Goal: Information Seeking & Learning: Learn about a topic

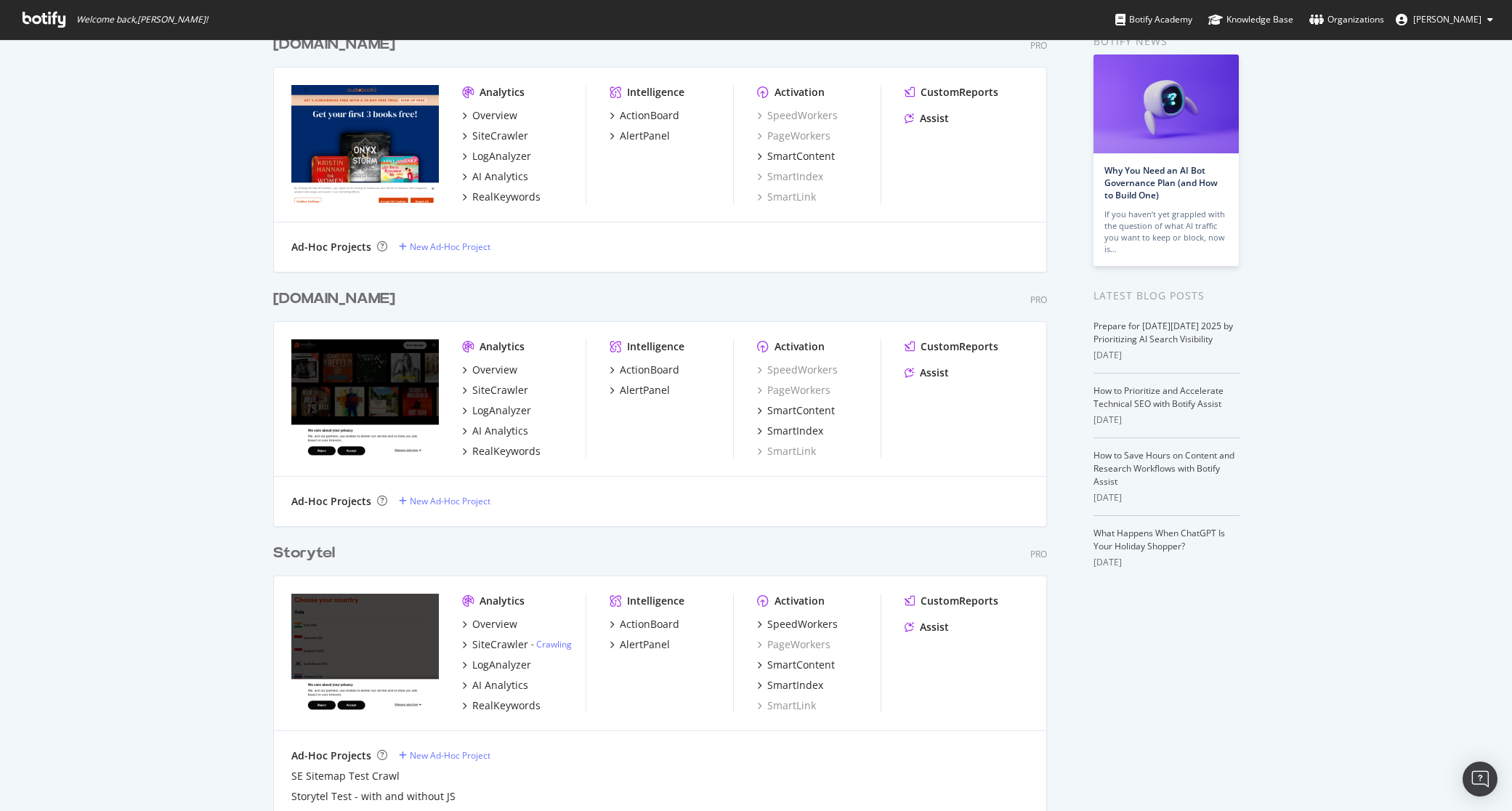
scroll to position [90, 0]
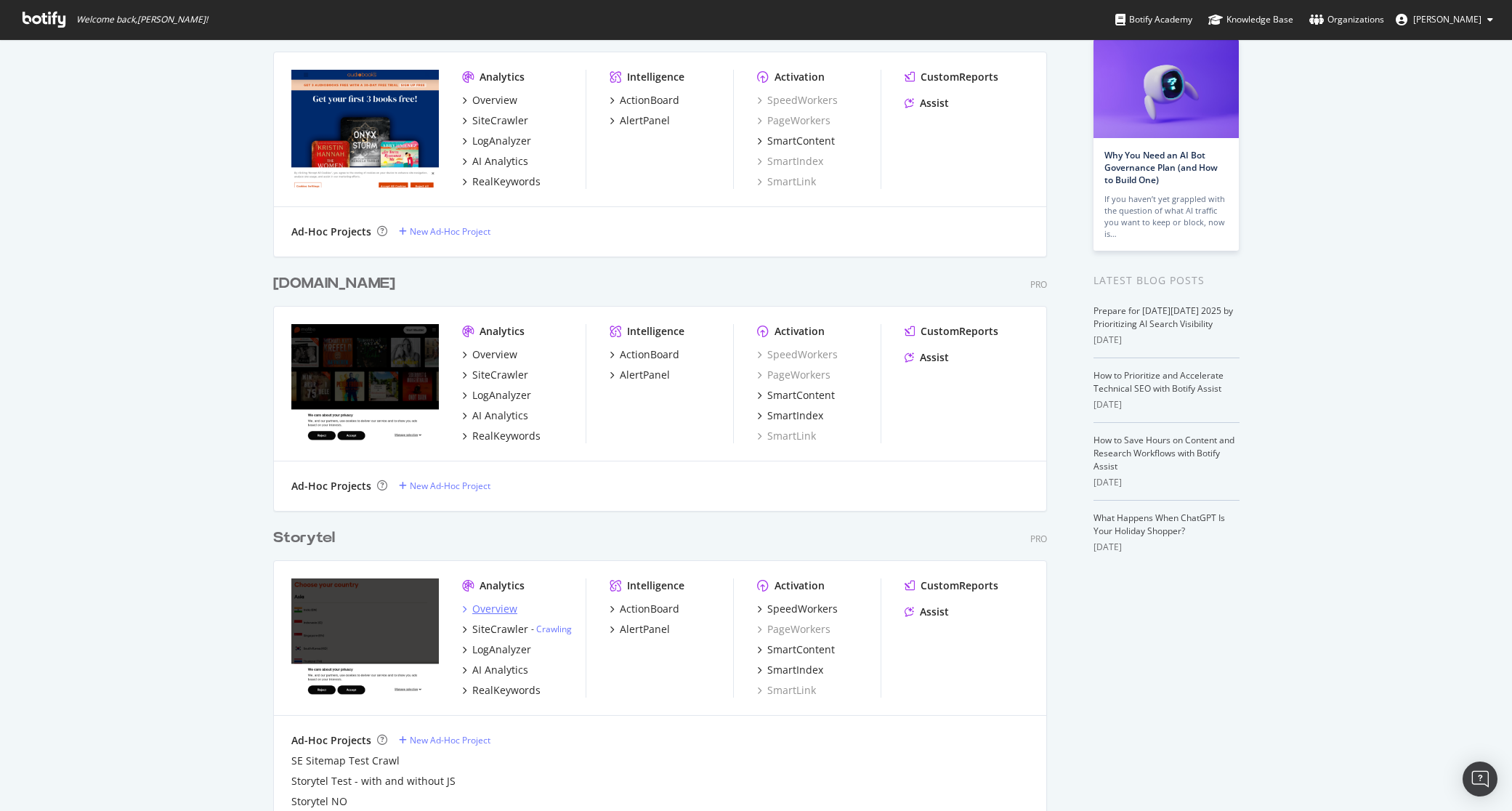
click at [495, 609] on div "Overview" at bounding box center [495, 609] width 45 height 15
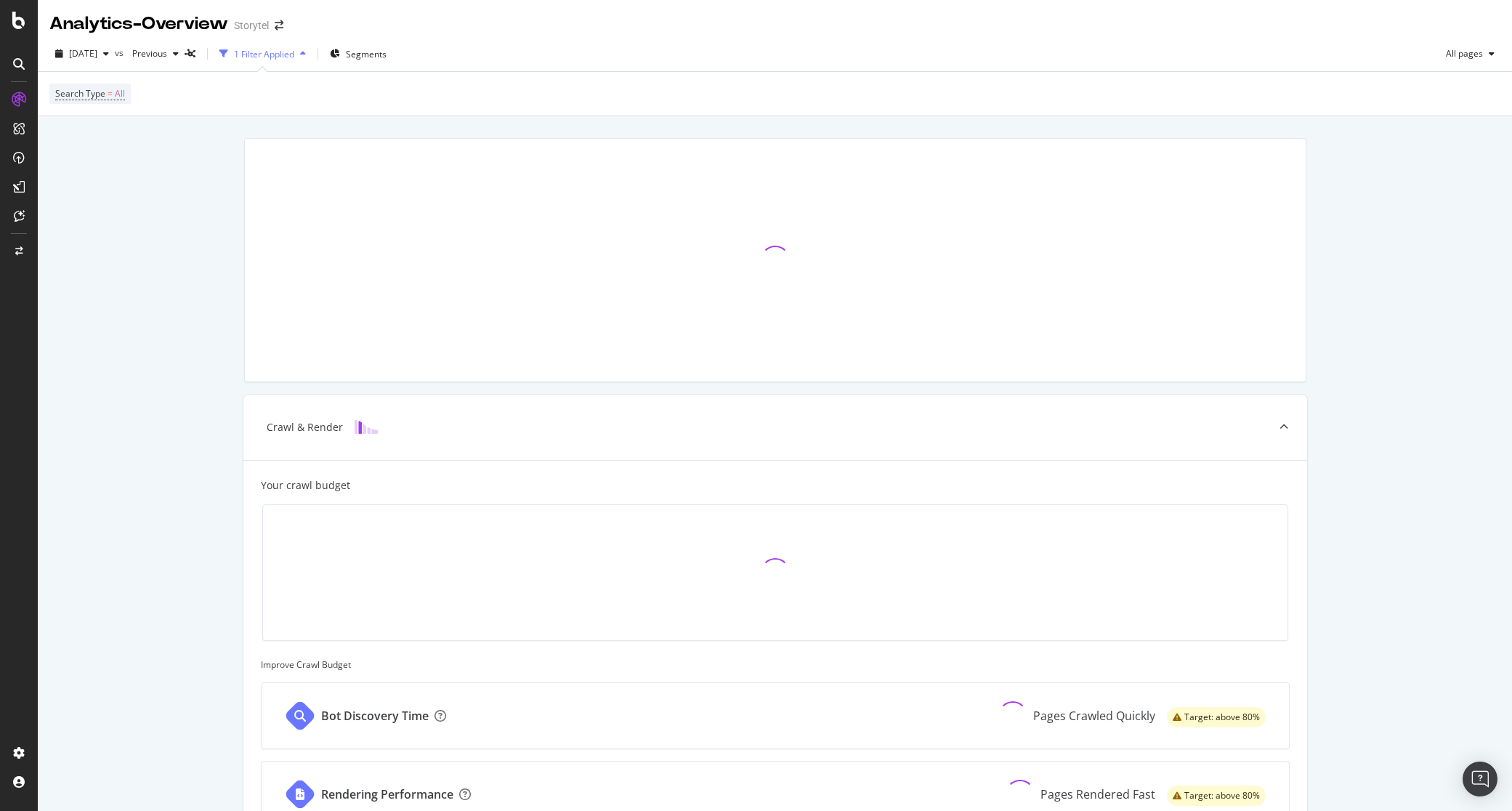
click at [1389, 491] on div "Crawl & Render Your crawl budget Improve Crawl Budget Bot Discovery Time Pages …" at bounding box center [775, 644] width 1475 height 1057
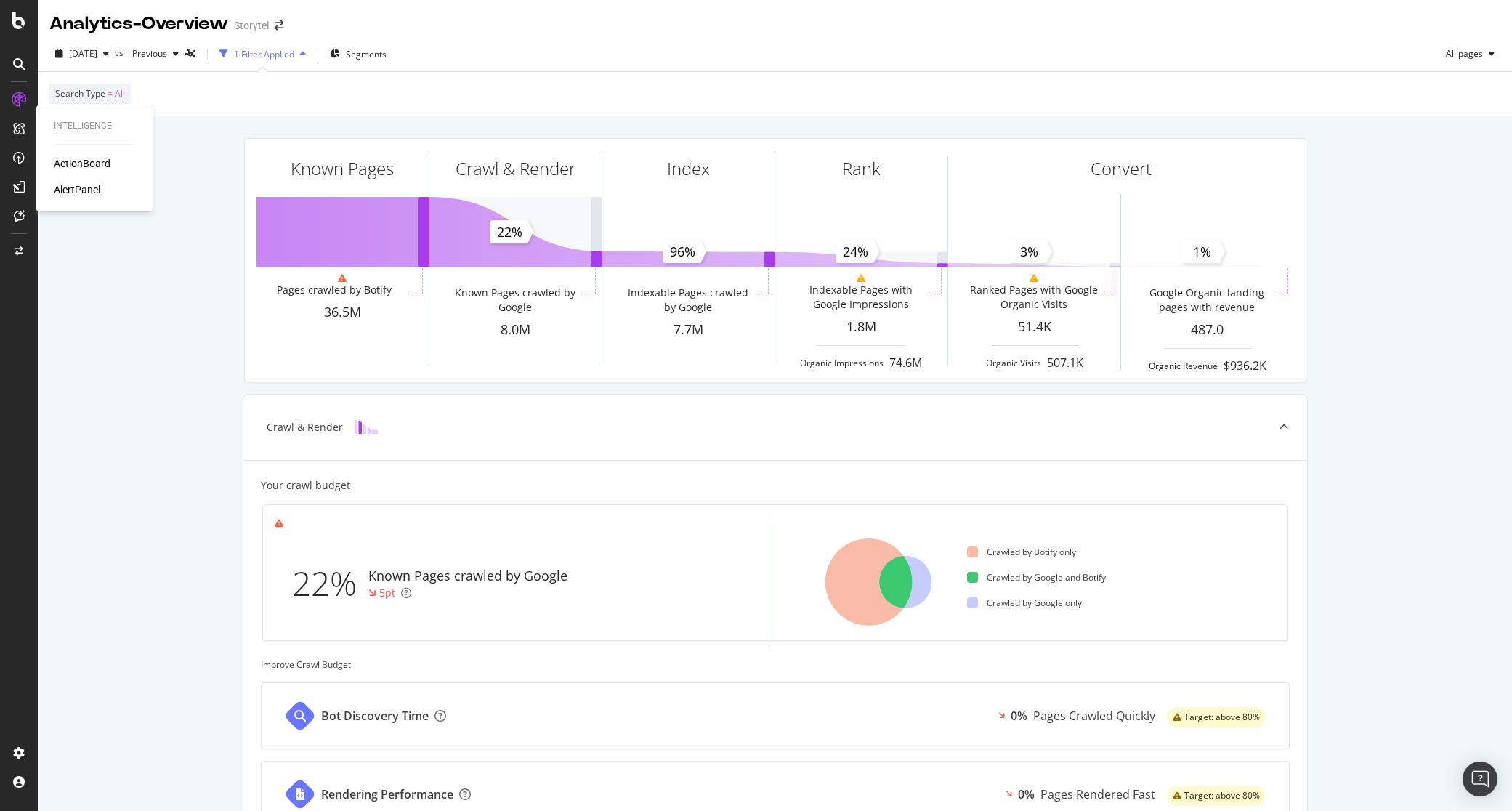
click at [73, 164] on div "ActionBoard" at bounding box center [83, 164] width 57 height 15
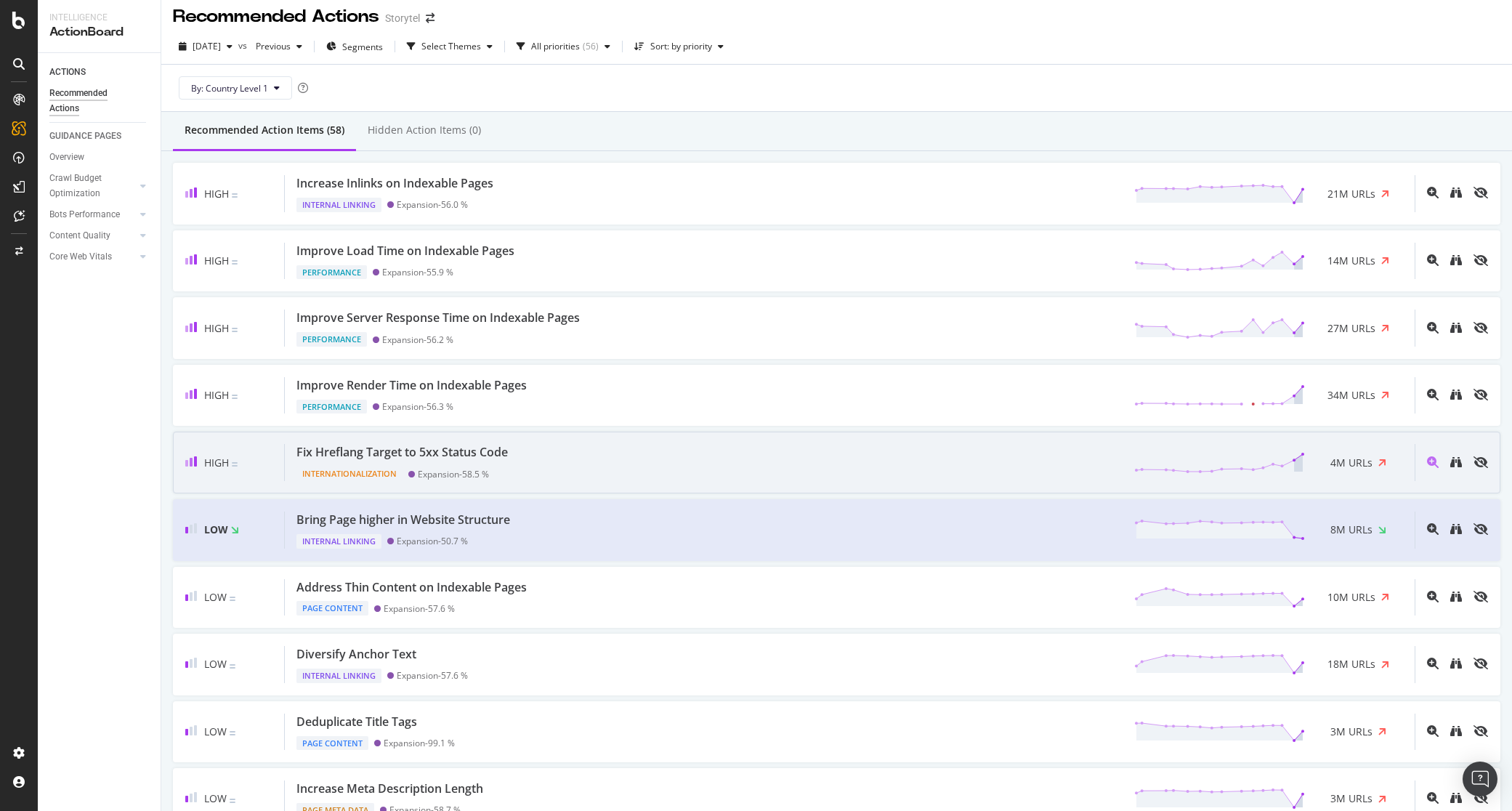
scroll to position [16, 0]
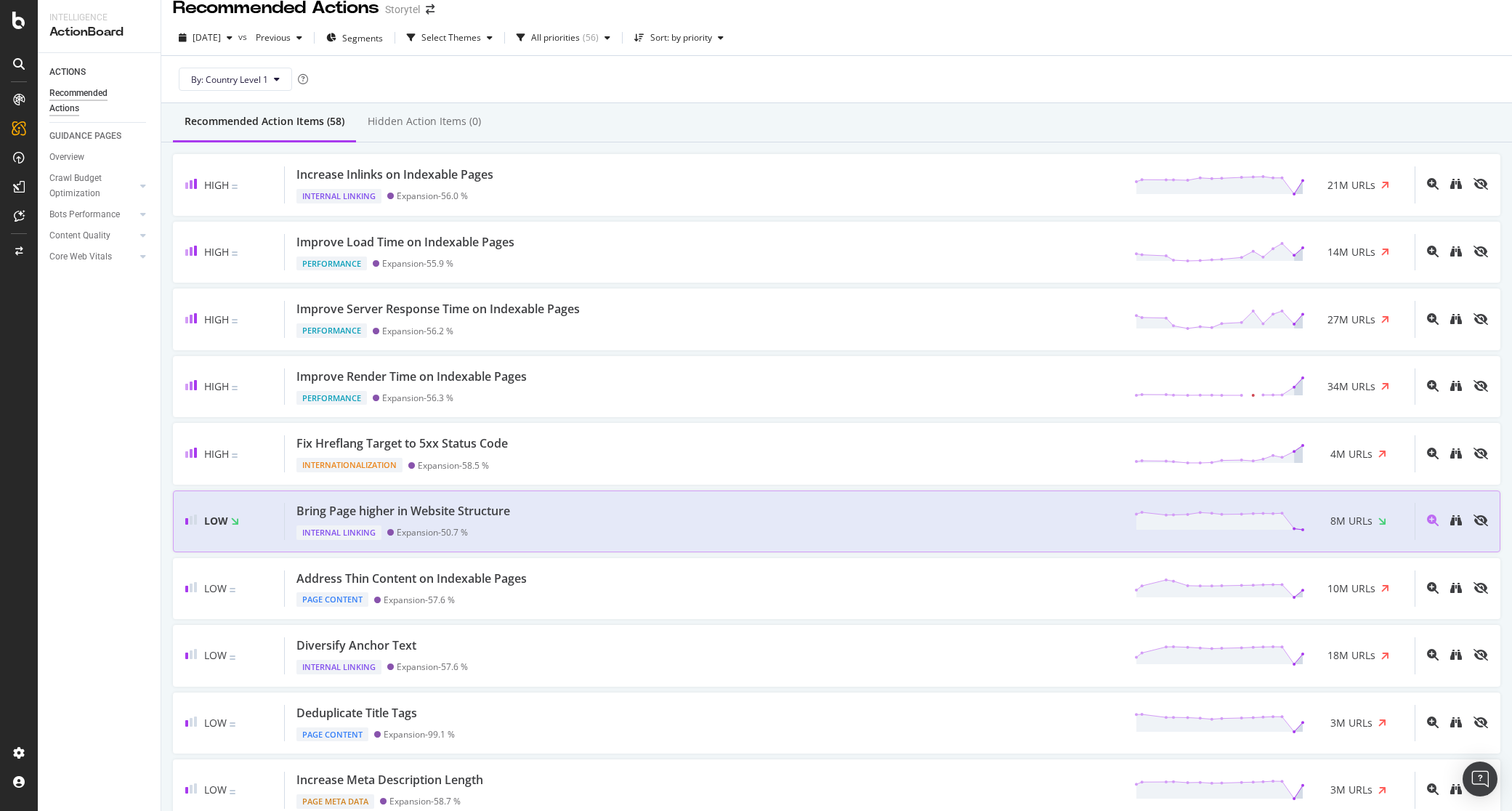
click at [939, 514] on div "Bring Page higher in Website Structure Internal Linking Expansion - 50.7 % 8M U…" at bounding box center [849, 521] width 1130 height 37
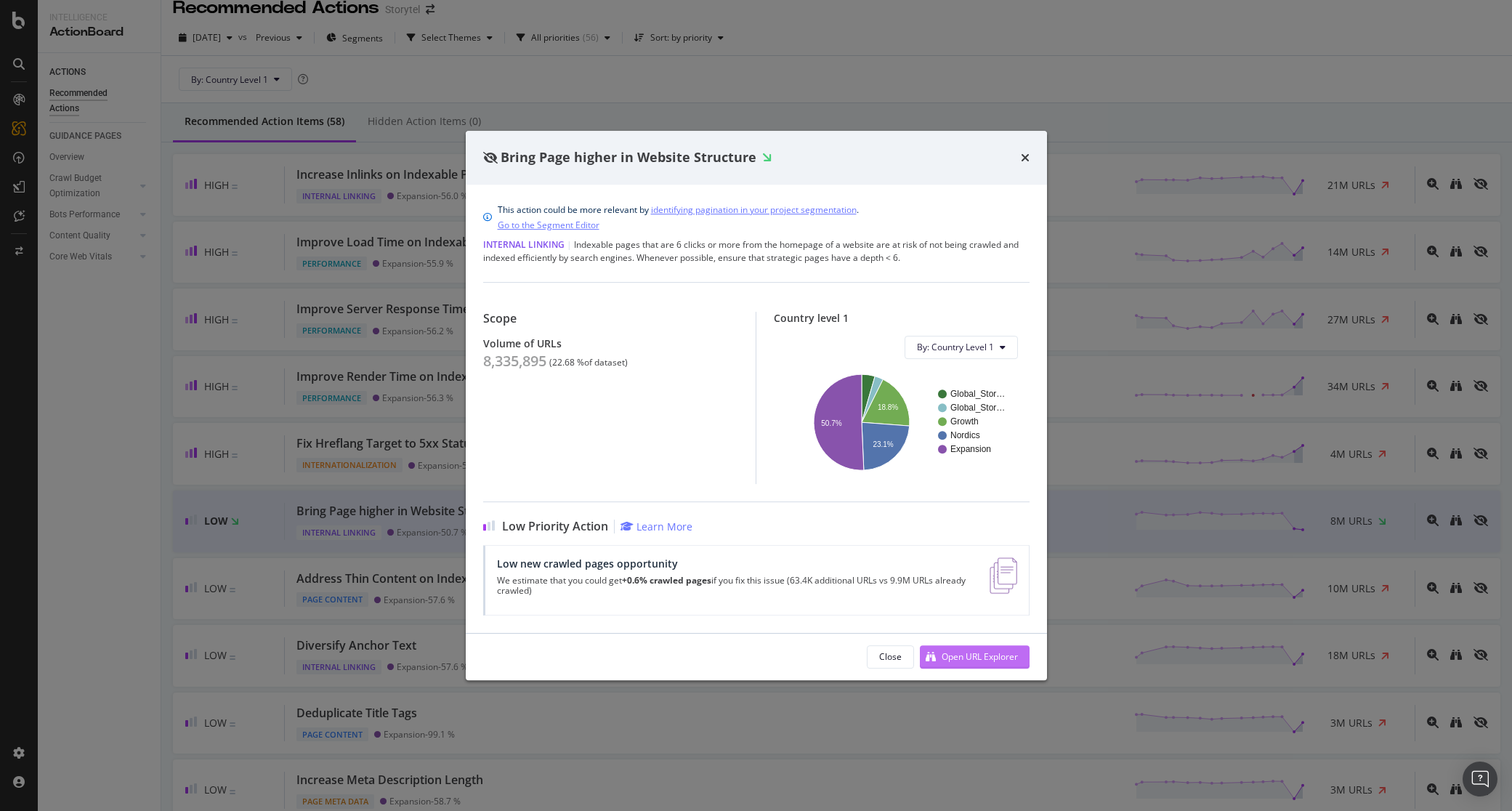
click at [974, 657] on div "Open URL Explorer" at bounding box center [980, 656] width 76 height 12
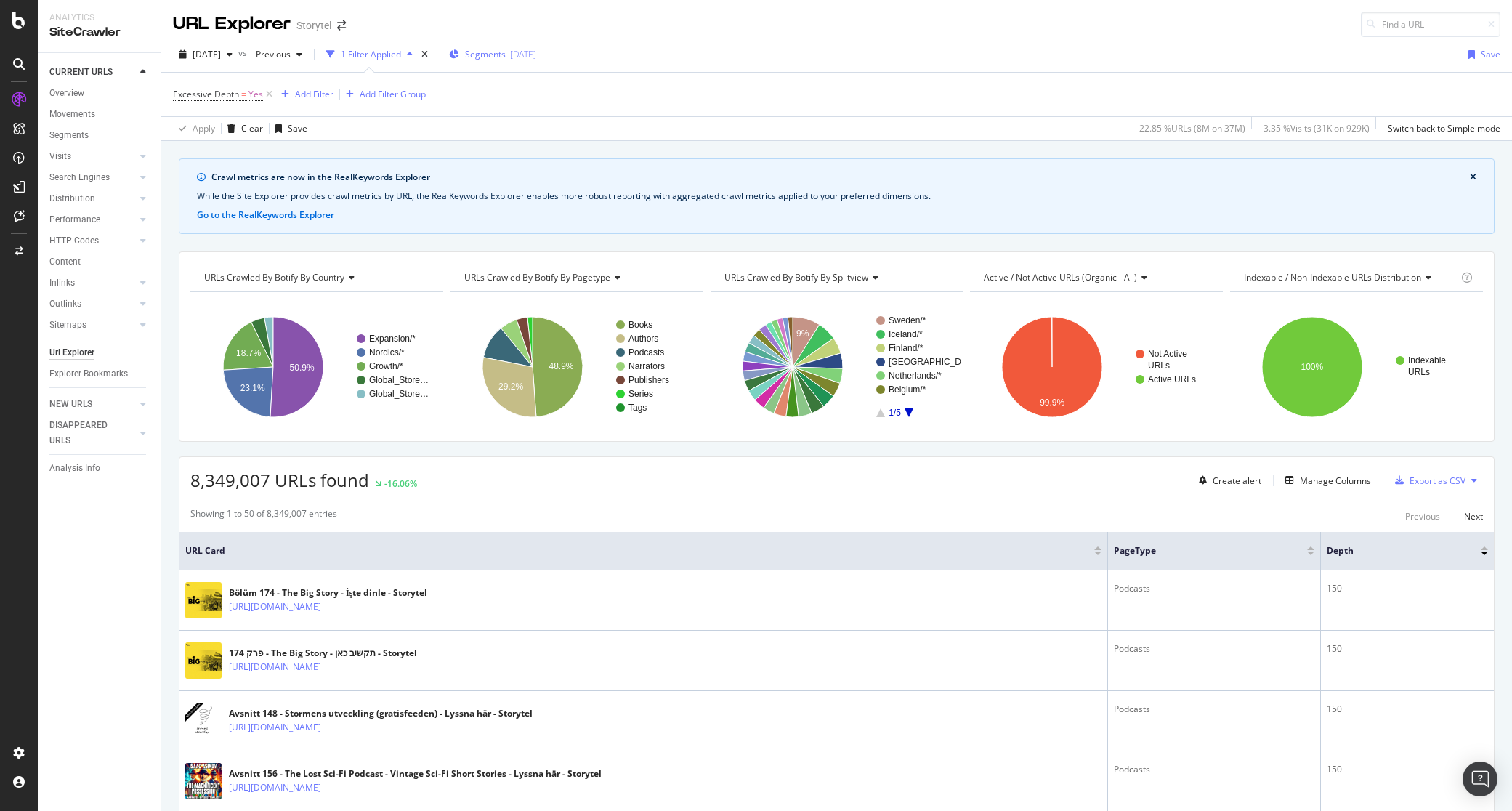
click at [536, 53] on div "[DATE]" at bounding box center [523, 54] width 26 height 12
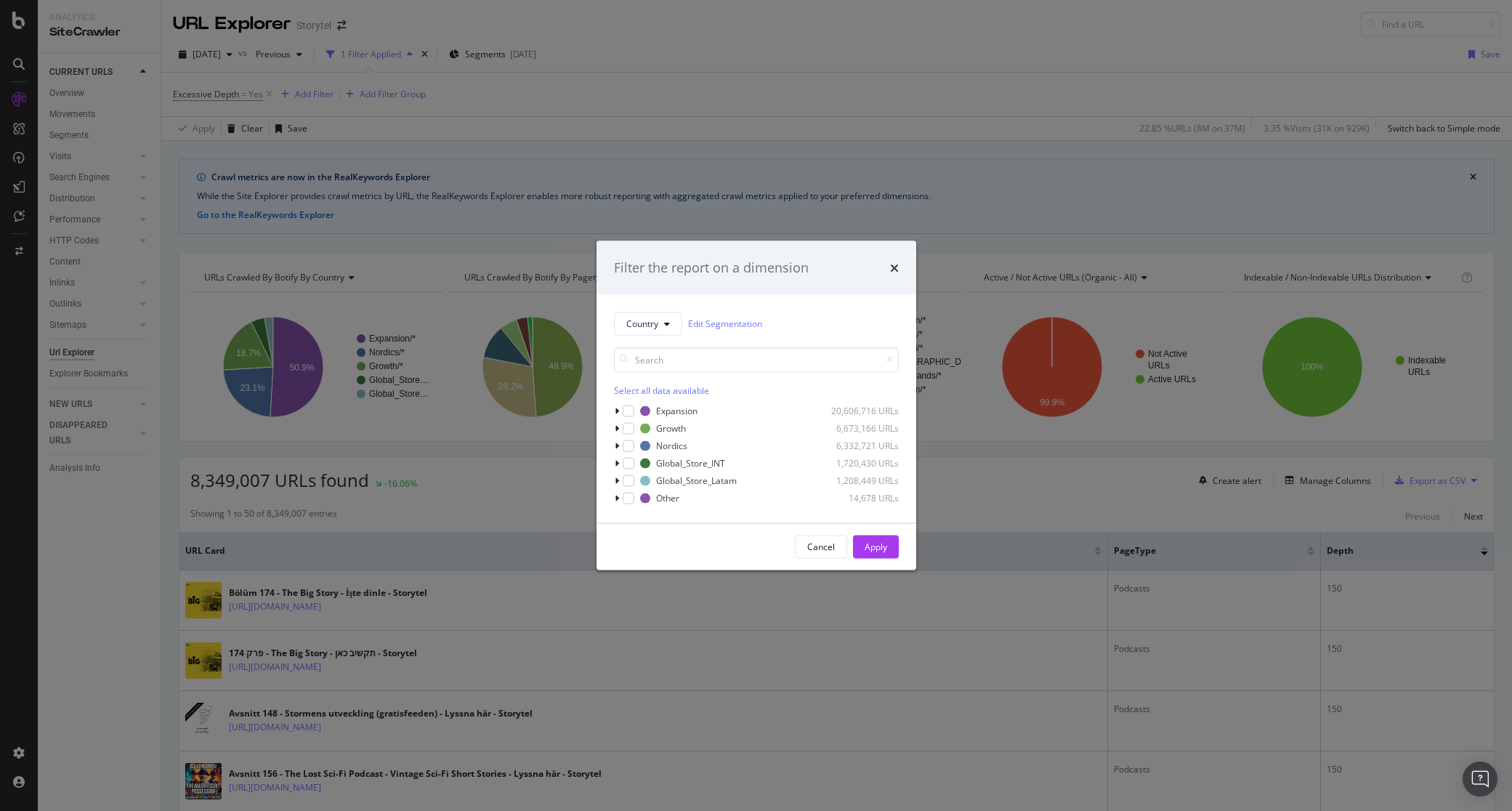
click at [712, 132] on div "Filter the report on a dimension Country Edit Segmentation Select all data avai…" at bounding box center [756, 406] width 1512 height 811
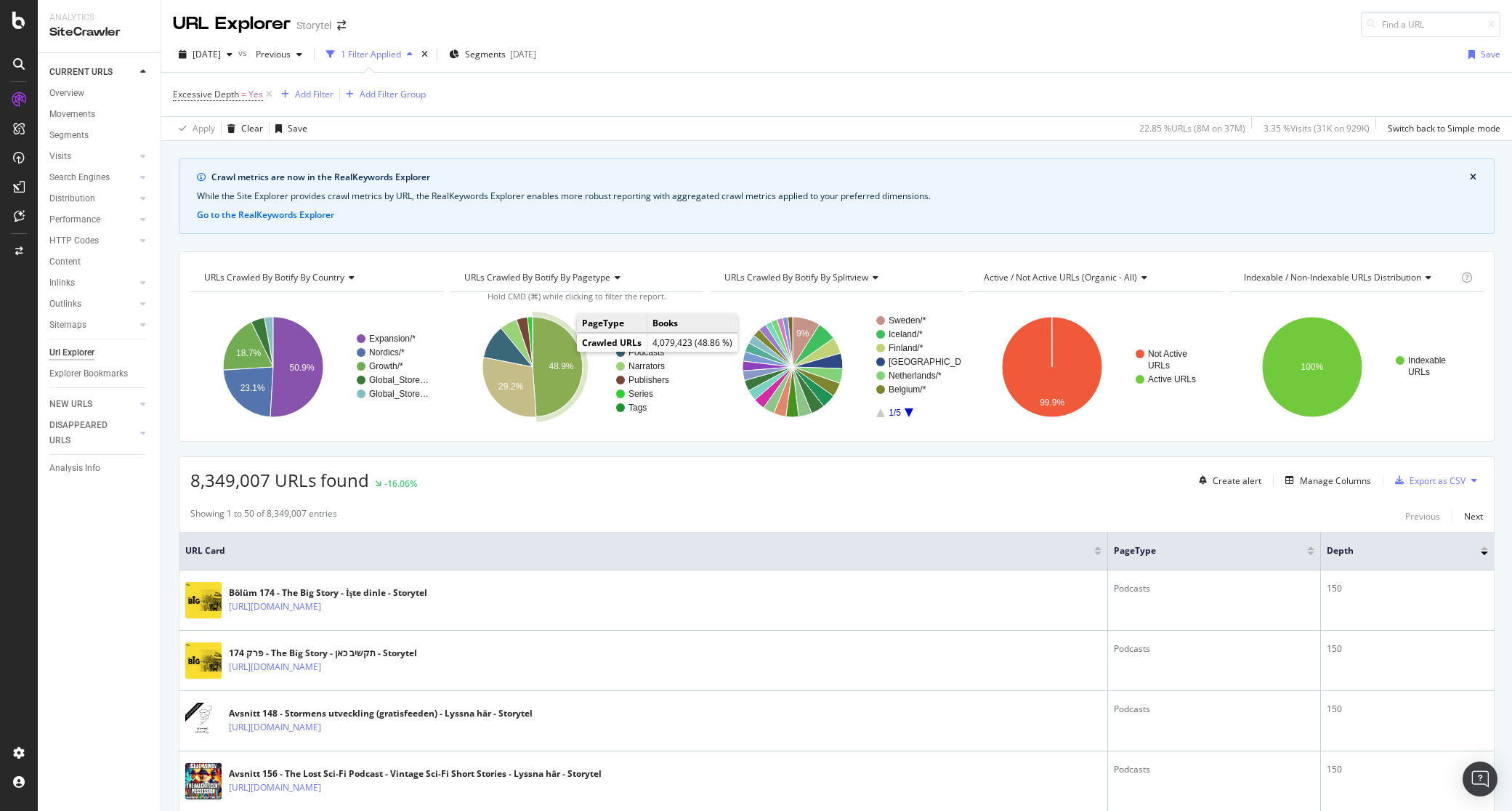
click at [557, 344] on icon "A chart." at bounding box center [557, 367] width 50 height 100
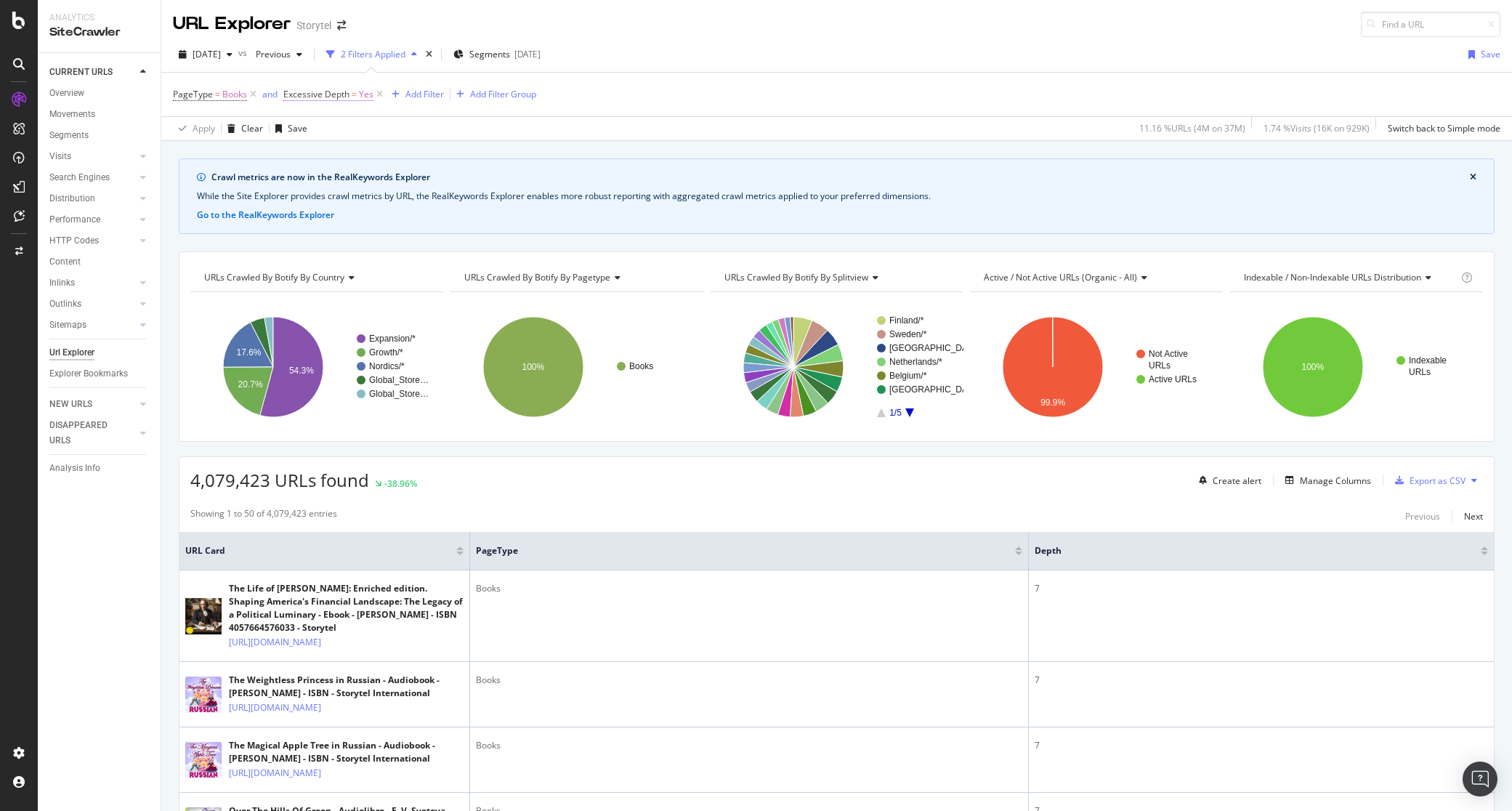
click at [334, 95] on span "Excessive Depth" at bounding box center [316, 94] width 66 height 12
click at [583, 118] on div "Apply Clear Save 11.16 % URLs ( 4M on 37M ) 1.74 % Visits ( 16K on 929K ) Switc…" at bounding box center [837, 128] width 1351 height 24
click at [381, 92] on icon at bounding box center [379, 94] width 12 height 15
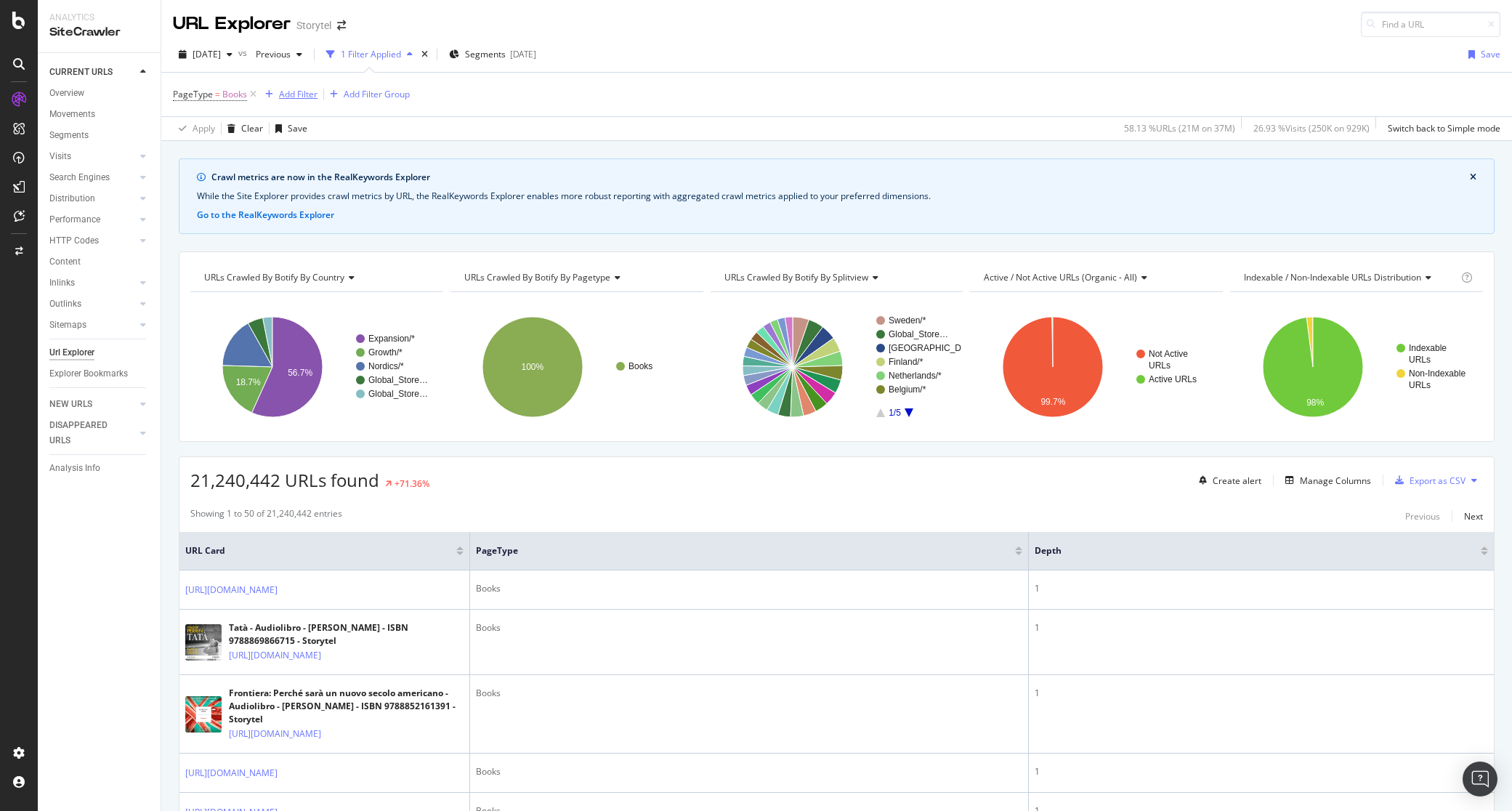
click at [296, 94] on div "Add Filter" at bounding box center [298, 94] width 39 height 12
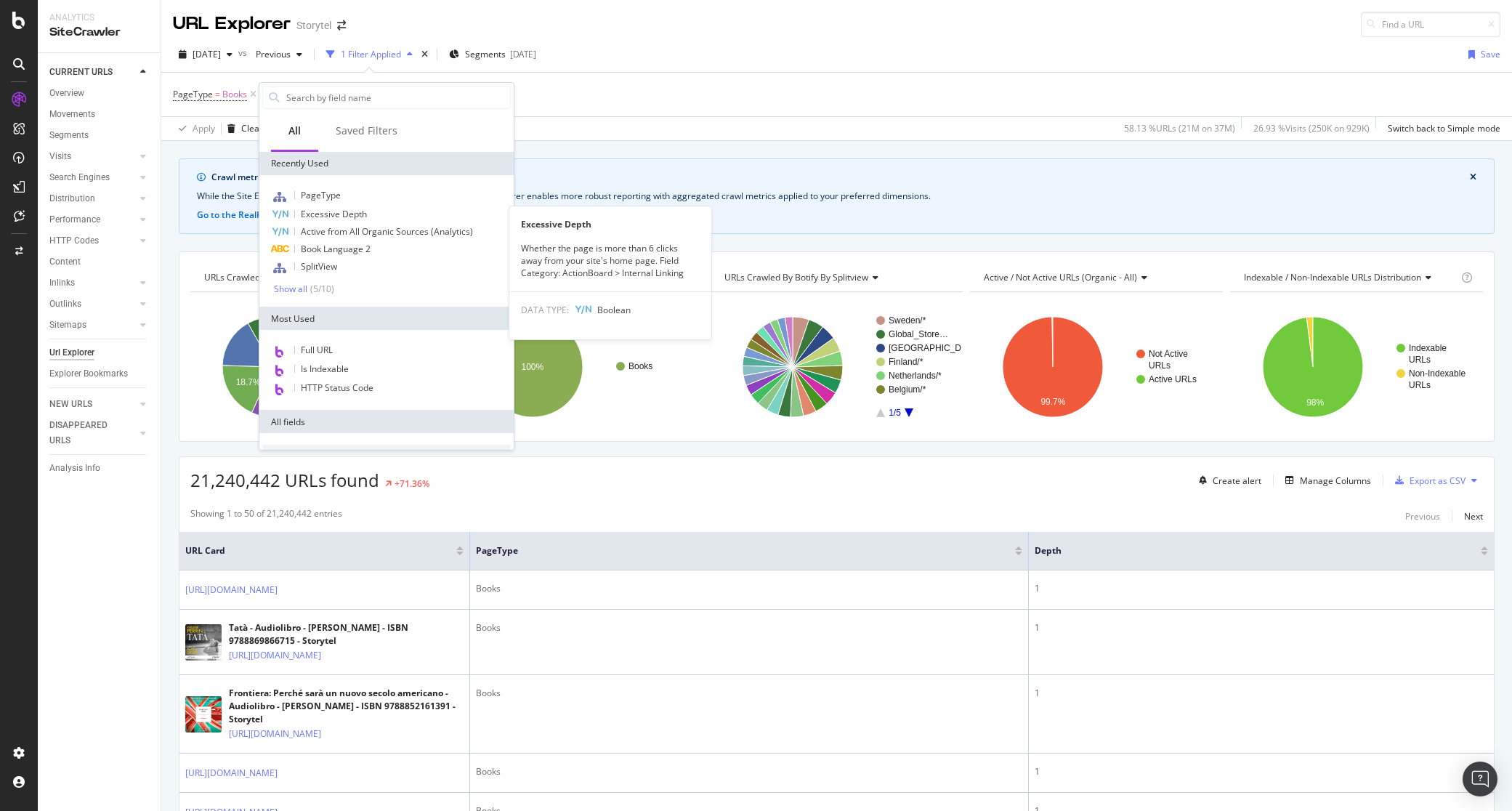
click at [367, 213] on div "Excessive Depth" at bounding box center [386, 215] width 248 height 18
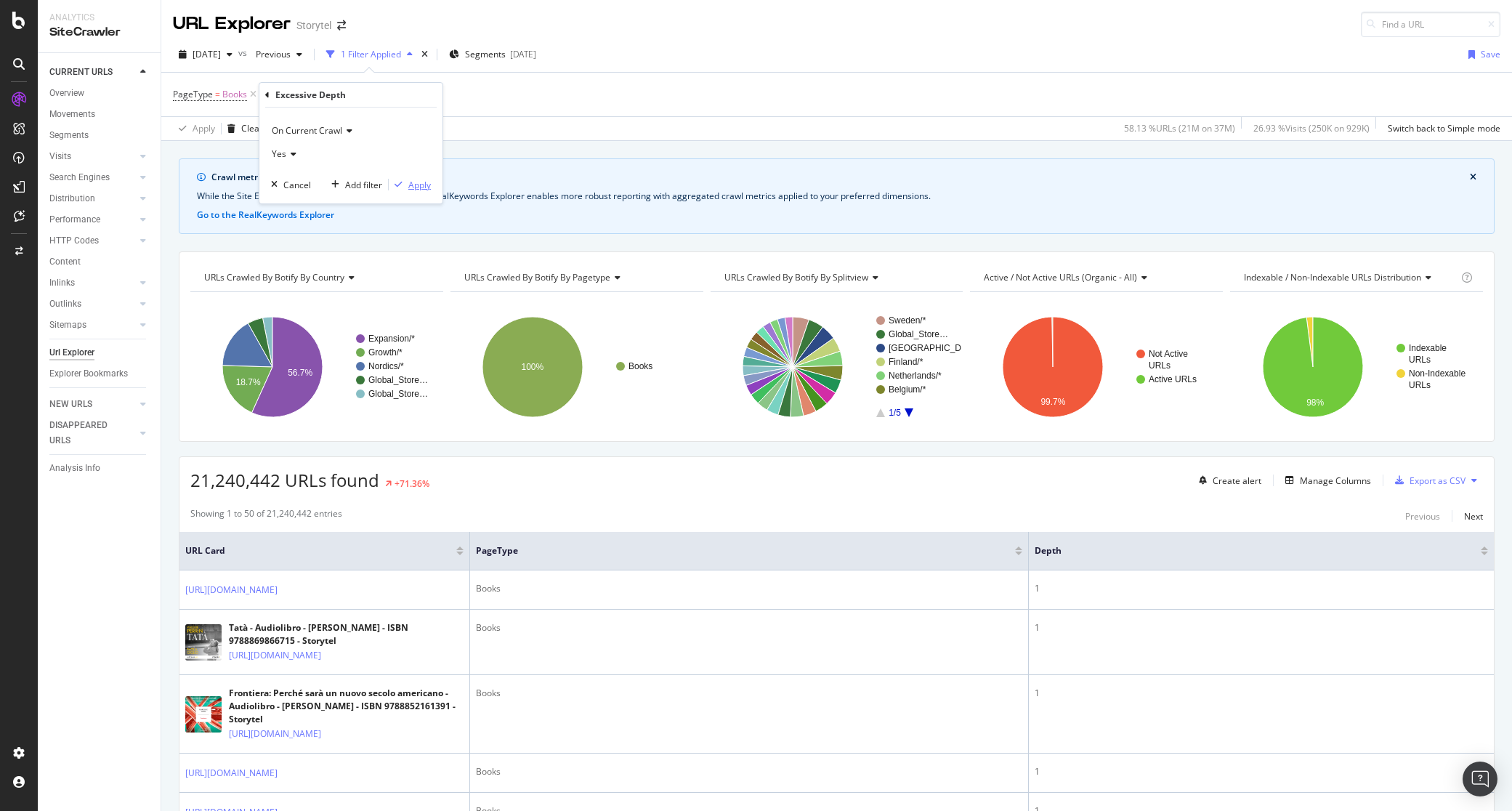
drag, startPoint x: 415, startPoint y: 186, endPoint x: 584, endPoint y: 202, distance: 169.8
click at [415, 186] on div "Apply" at bounding box center [419, 185] width 23 height 12
